Goal: Download file/media

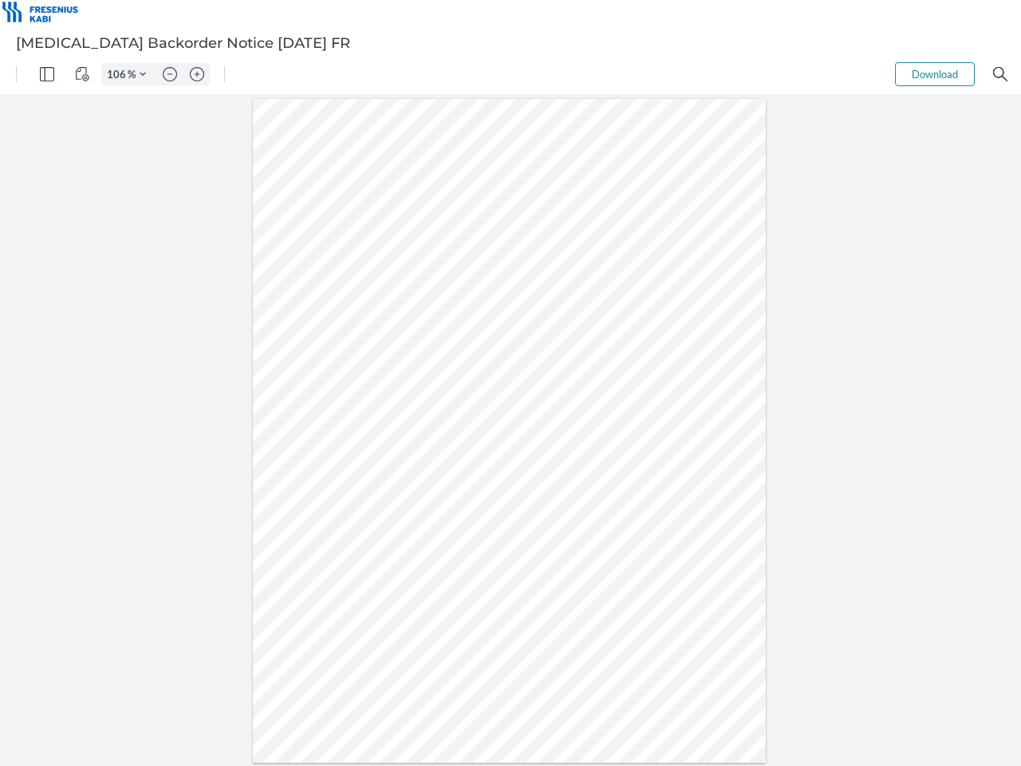
click at [47, 74] on img "Panel" at bounding box center [47, 74] width 14 height 14
click at [82, 74] on img "View Controls" at bounding box center [82, 74] width 14 height 14
click at [119, 74] on input "106" at bounding box center [115, 74] width 26 height 14
click at [143, 74] on img "Zoom Controls" at bounding box center [143, 74] width 6 height 6
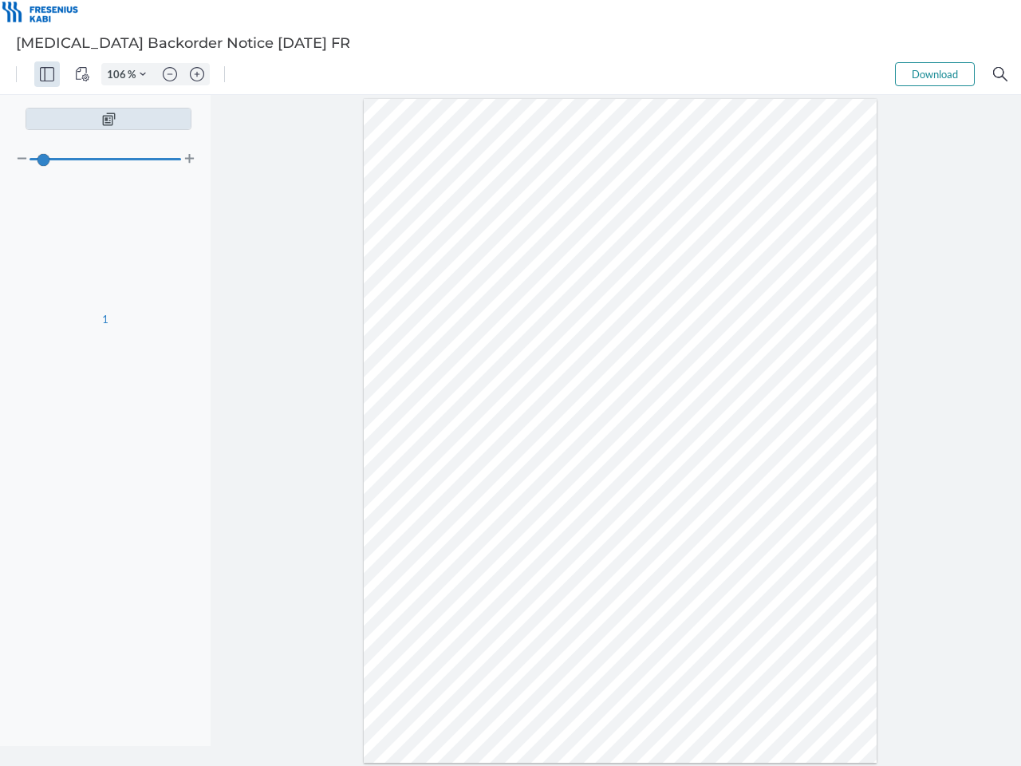
click at [170, 74] on img "Zoom out" at bounding box center [170, 74] width 14 height 14
click at [197, 74] on img "Zoom in" at bounding box center [197, 74] width 14 height 14
type input "106"
click at [935, 74] on button "Download" at bounding box center [935, 74] width 80 height 24
click at [1001, 74] on img "Search" at bounding box center [1000, 74] width 14 height 14
